Goal: Information Seeking & Learning: Learn about a topic

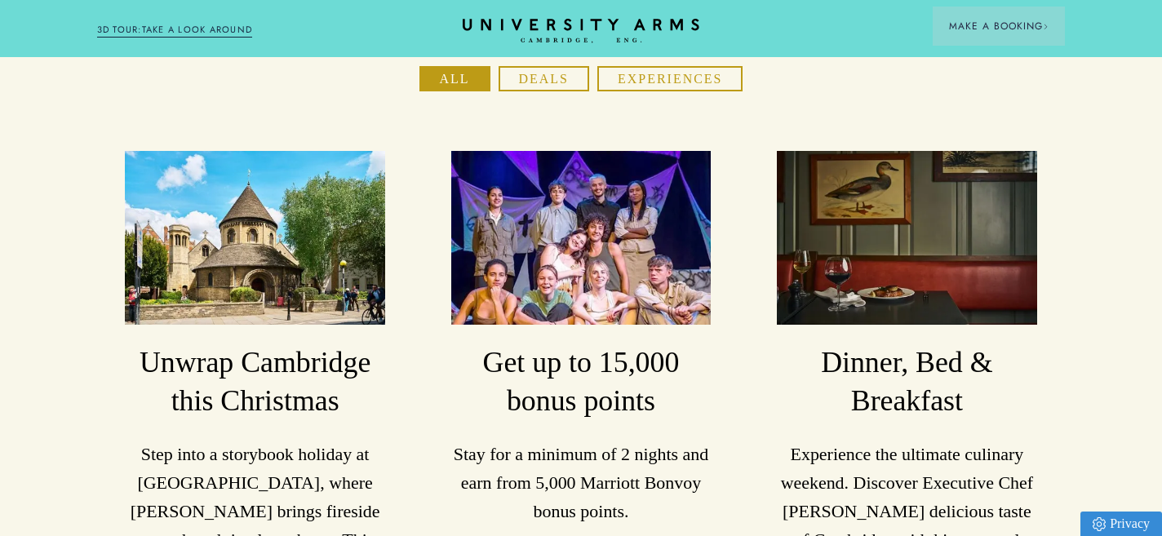
scroll to position [286, 0]
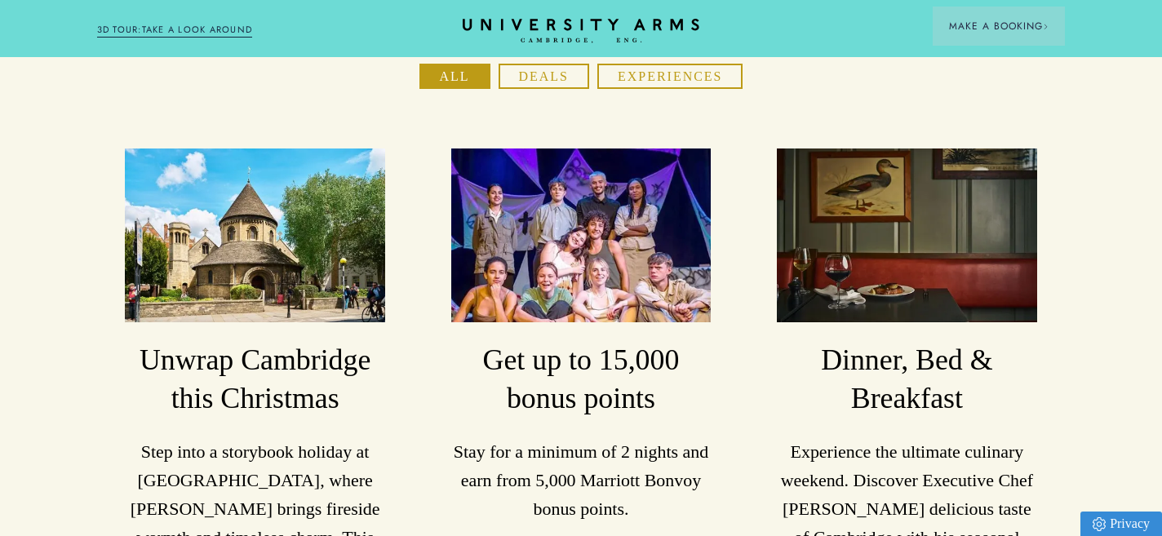
click at [215, 231] on img at bounding box center [255, 236] width 260 height 174
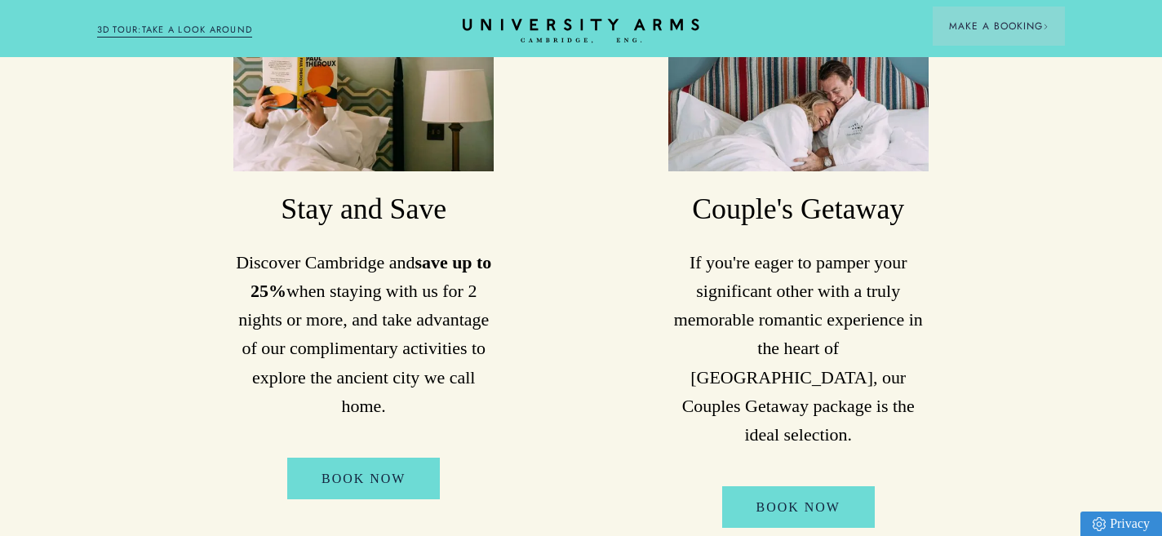
scroll to position [0, 0]
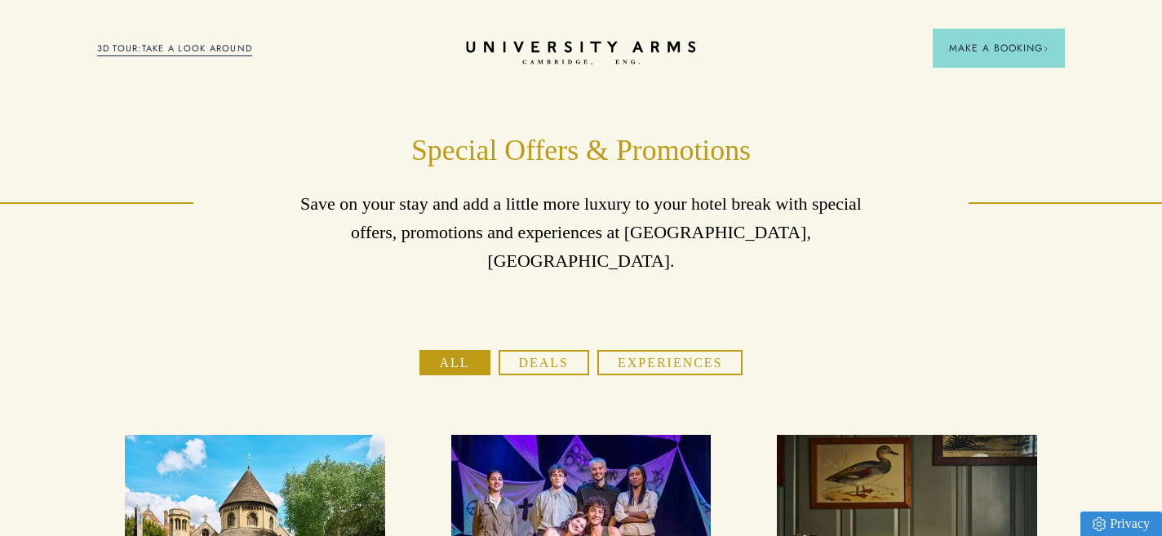
click at [508, 47] on icon "CAMBRIDGE’S LEADING LUXURY HOTEL SINCE [DATE]" at bounding box center [580, 53] width 229 height 24
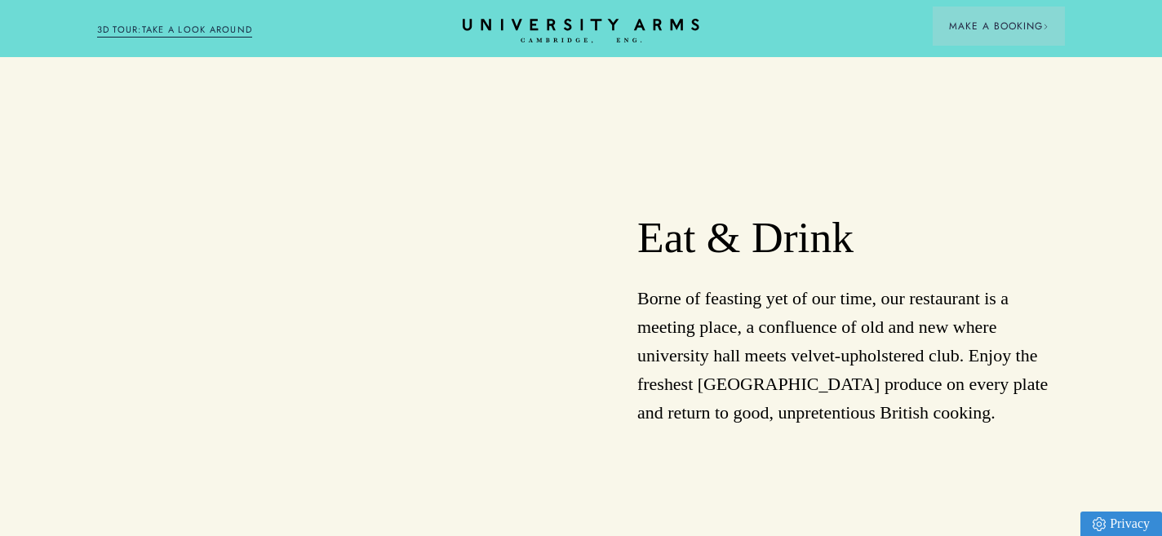
scroll to position [1770, 0]
